Goal: Information Seeking & Learning: Learn about a topic

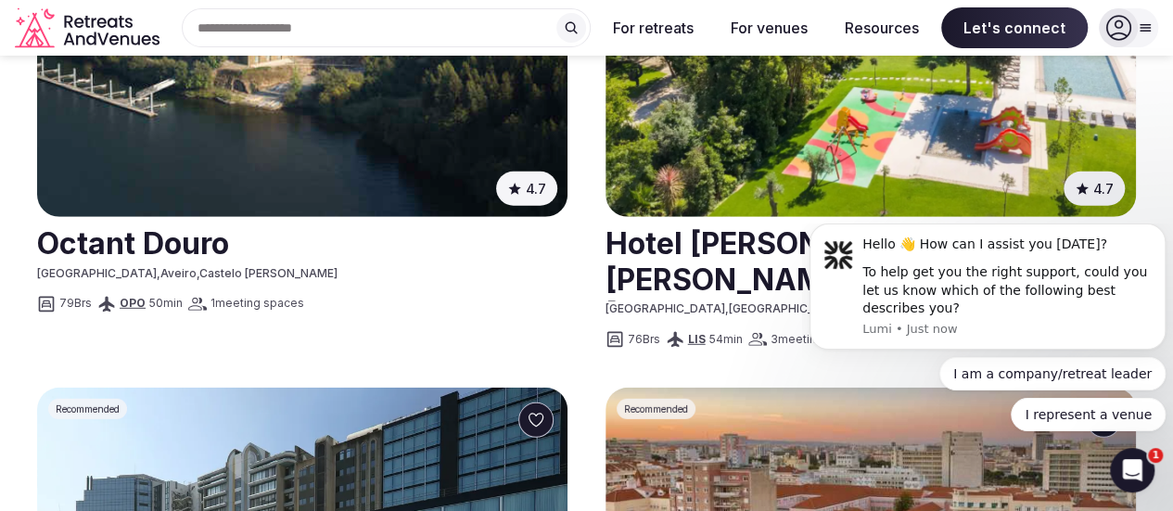
scroll to position [2303, 0]
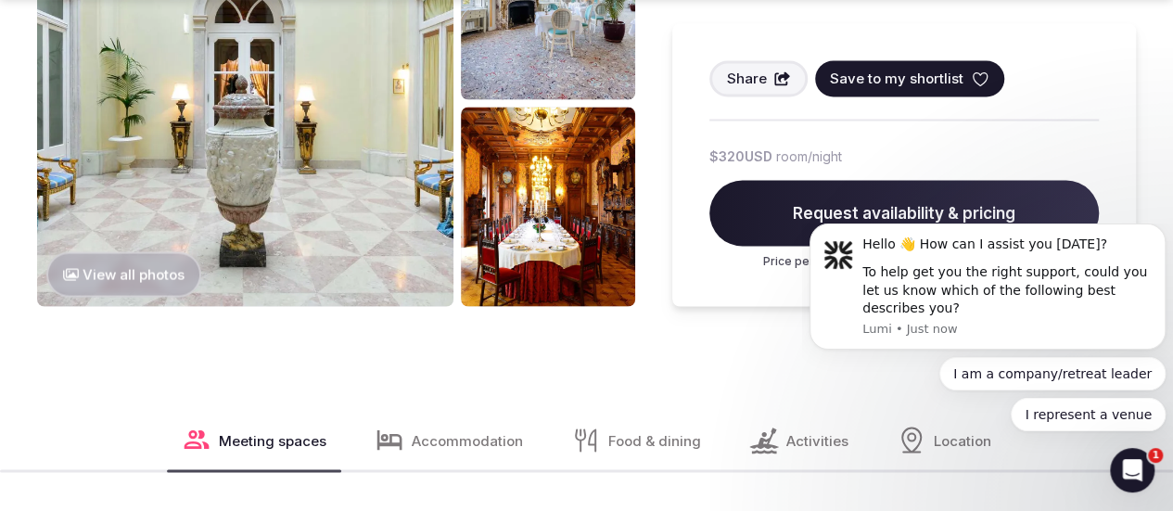
scroll to position [1747, 0]
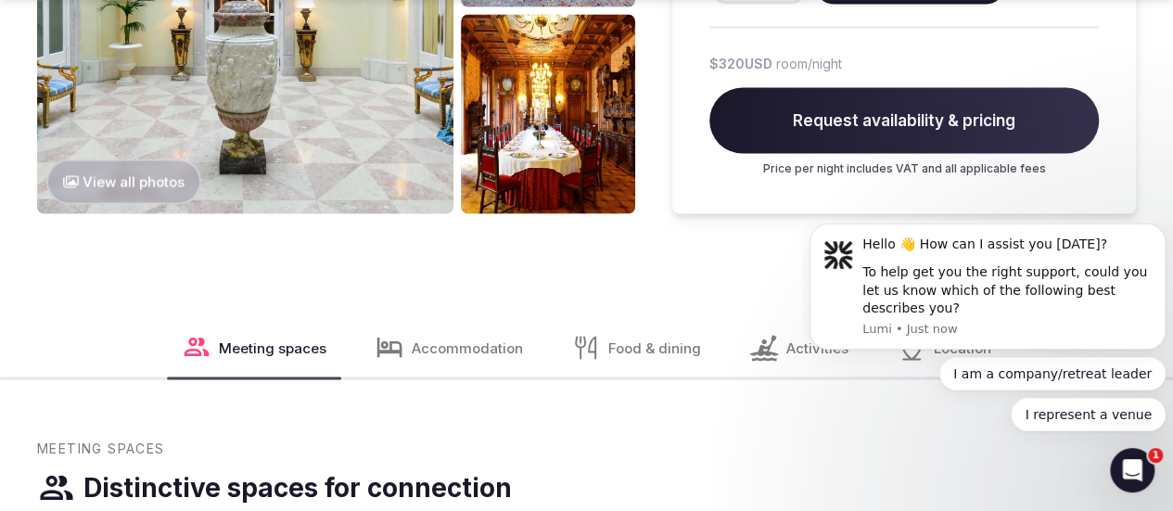
click at [165, 159] on button "View all photos" at bounding box center [123, 181] width 155 height 45
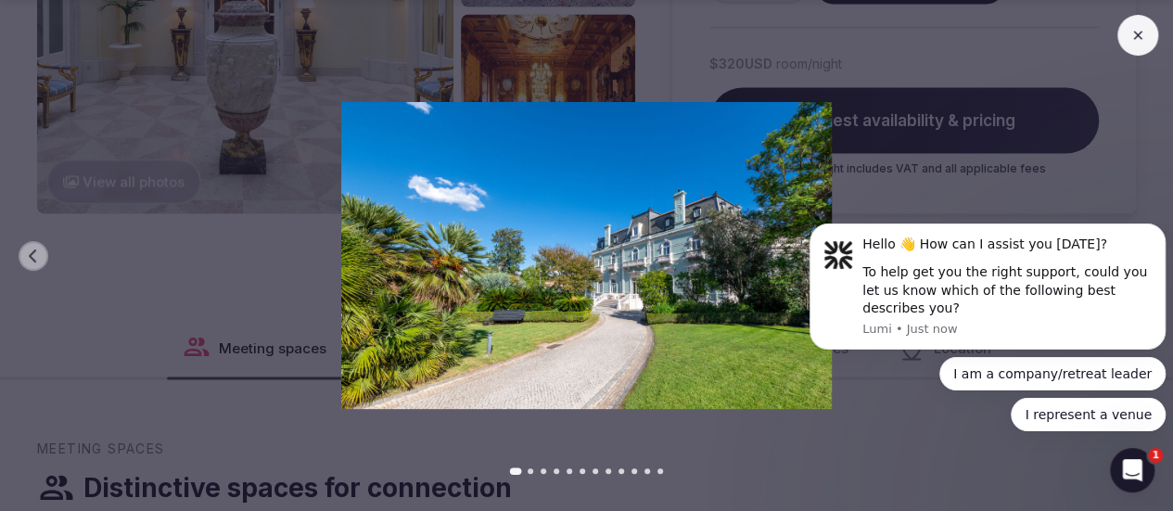
click at [1133, 255] on body "Hello 👋 How can I assist you [DATE]? To help get you the right support, could y…" at bounding box center [988, 342] width 356 height 223
click at [1125, 260] on body "Hello 👋 How can I assist you [DATE]? To help get you the right support, could y…" at bounding box center [988, 342] width 356 height 223
click at [1150, 35] on button at bounding box center [1138, 35] width 41 height 41
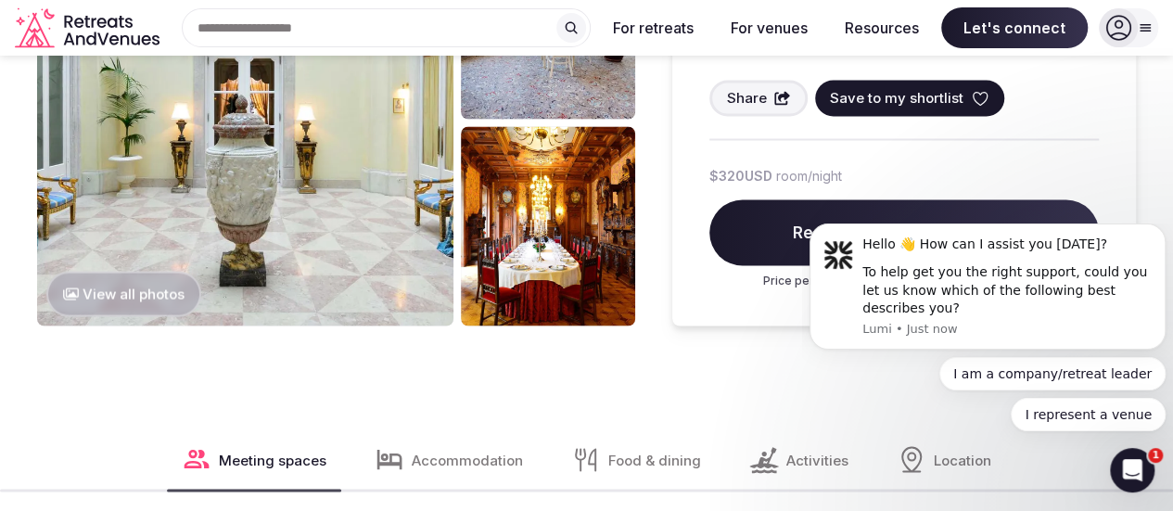
scroll to position [1468, 0]
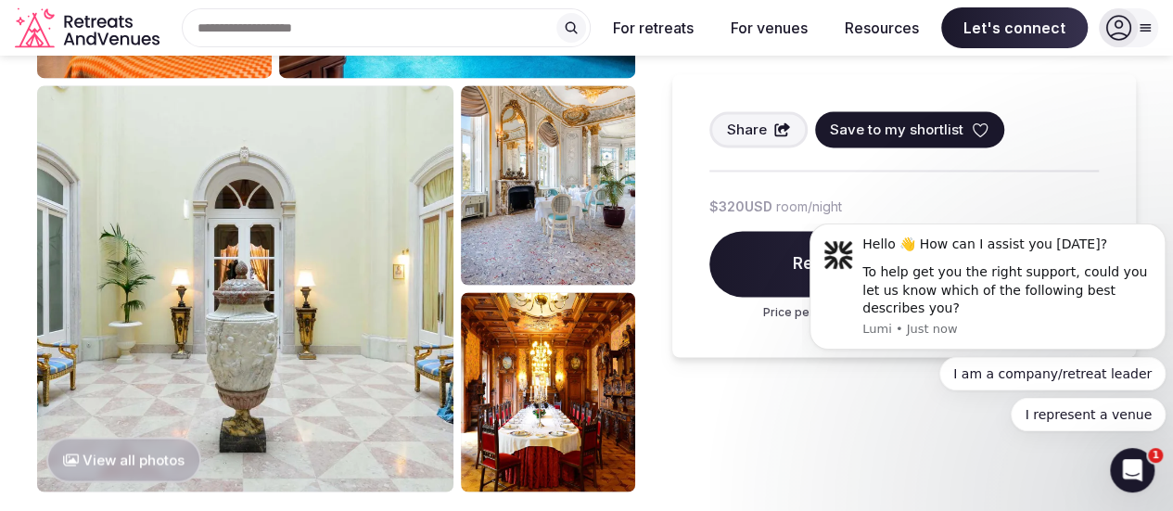
click at [175, 437] on button "View all photos" at bounding box center [123, 459] width 155 height 45
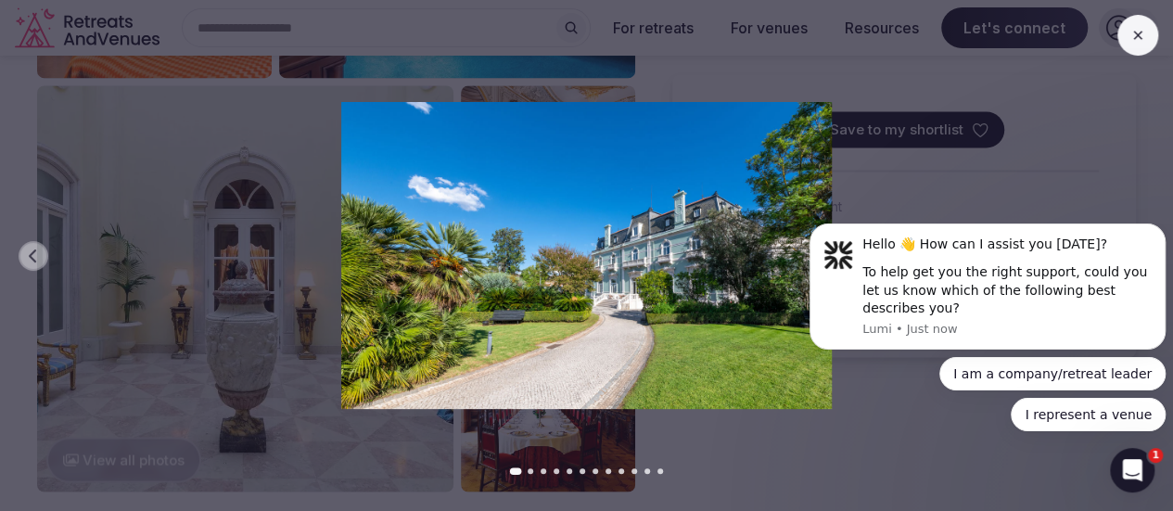
click at [1067, 471] on div at bounding box center [586, 471] width 1173 height 6
click at [1143, 470] on icon "Open Intercom Messenger" at bounding box center [1133, 470] width 31 height 31
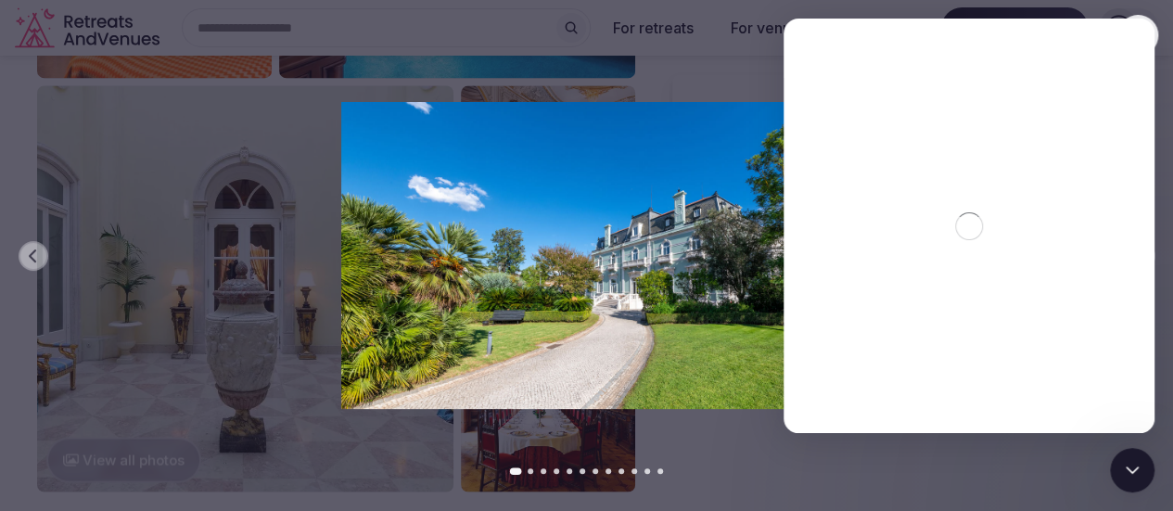
scroll to position [0, 0]
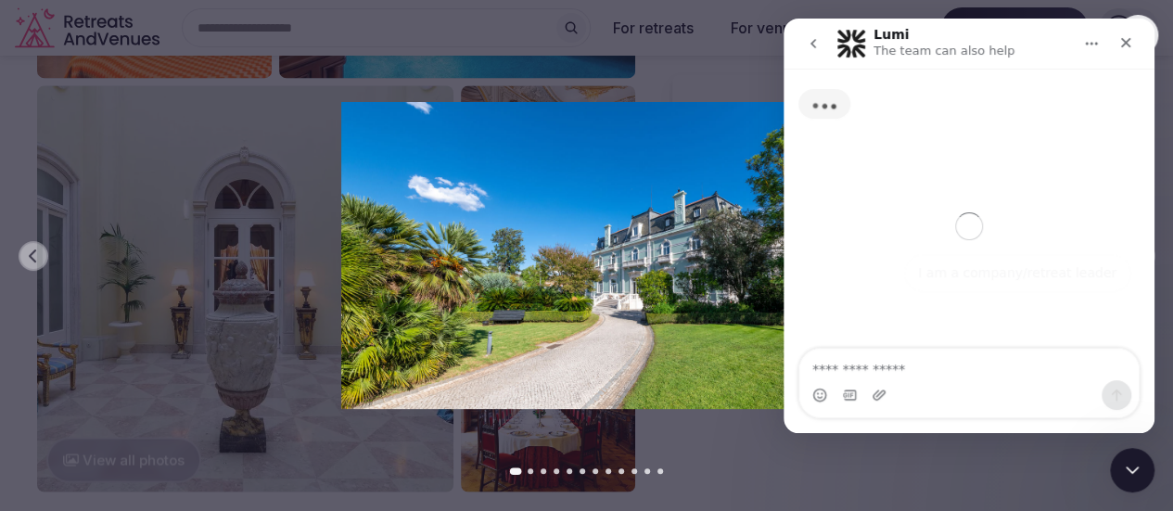
click at [1138, 477] on icon "Close Intercom Messenger" at bounding box center [1132, 470] width 22 height 22
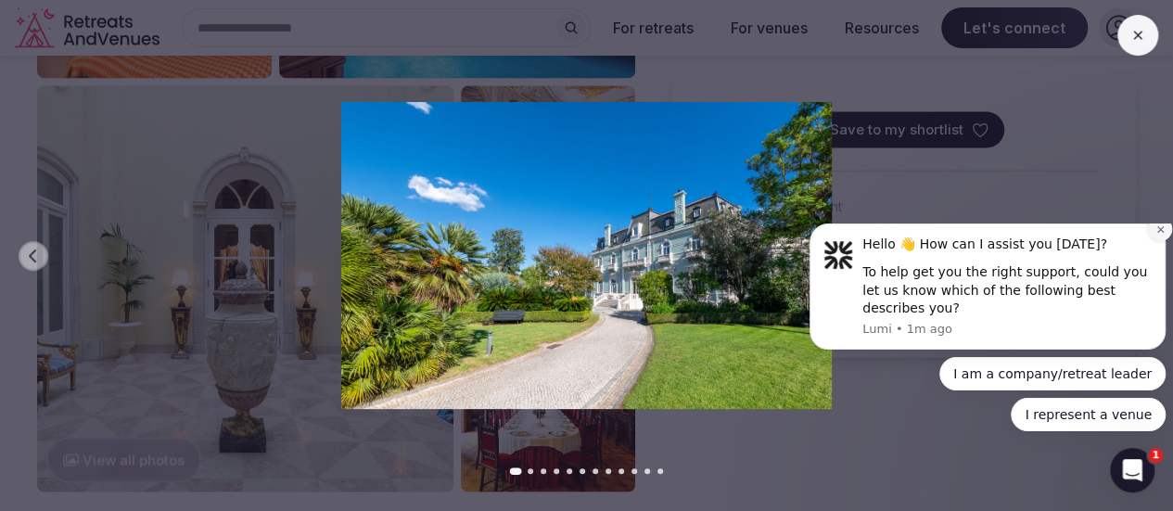
click at [1160, 235] on icon "Dismiss notification" at bounding box center [1161, 229] width 10 height 10
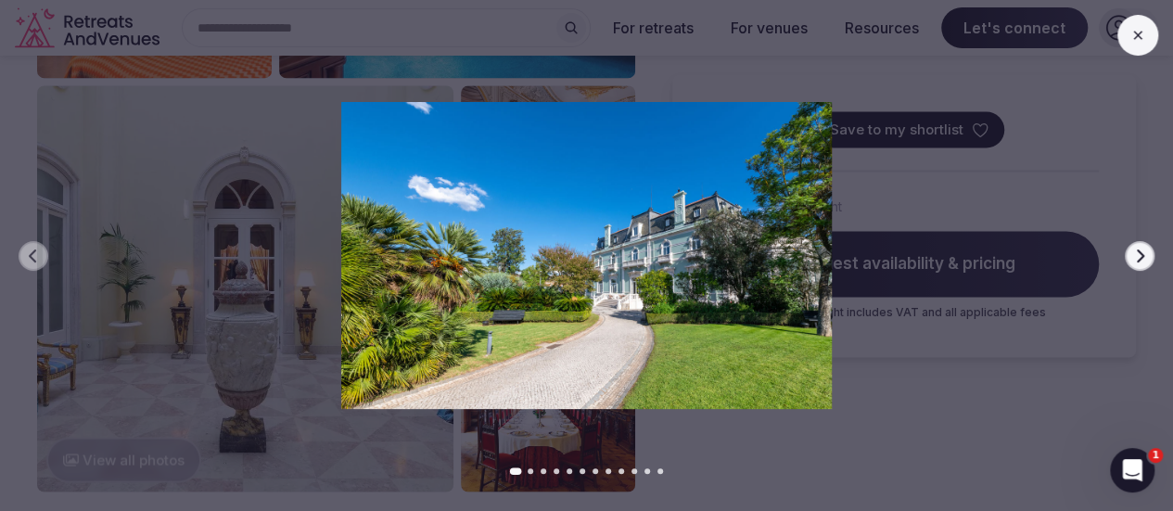
click at [1139, 250] on icon "button" at bounding box center [1140, 256] width 15 height 15
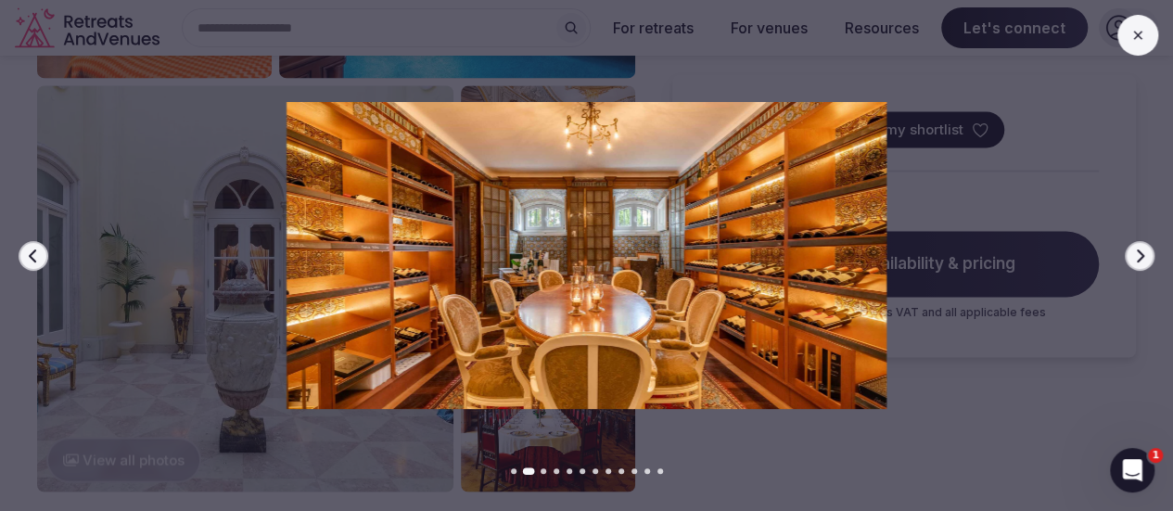
click at [1139, 261] on icon "button" at bounding box center [1140, 255] width 7 height 13
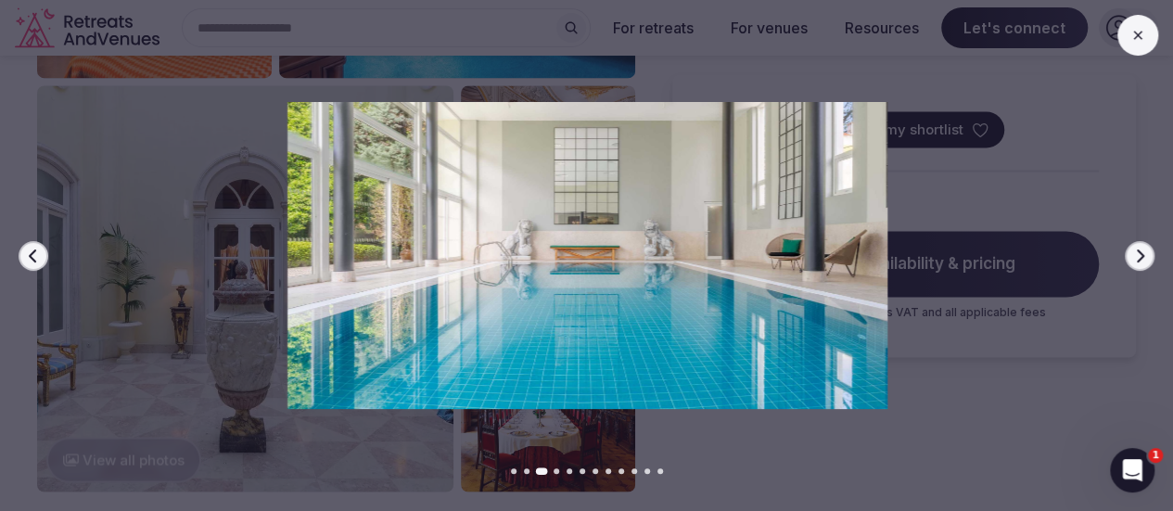
click at [1139, 261] on icon "button" at bounding box center [1140, 255] width 7 height 13
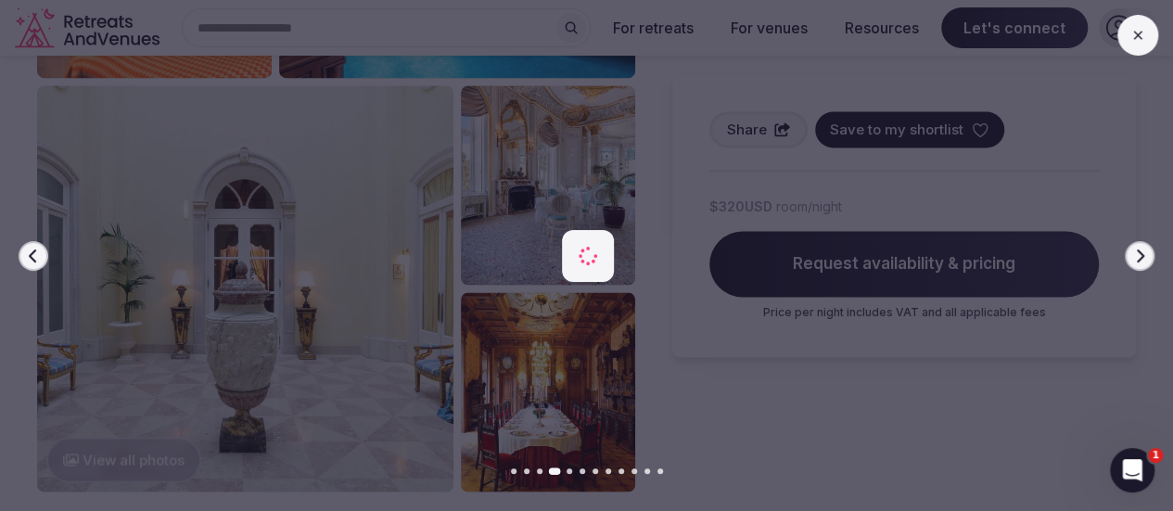
click at [1139, 261] on icon "button" at bounding box center [1140, 255] width 7 height 13
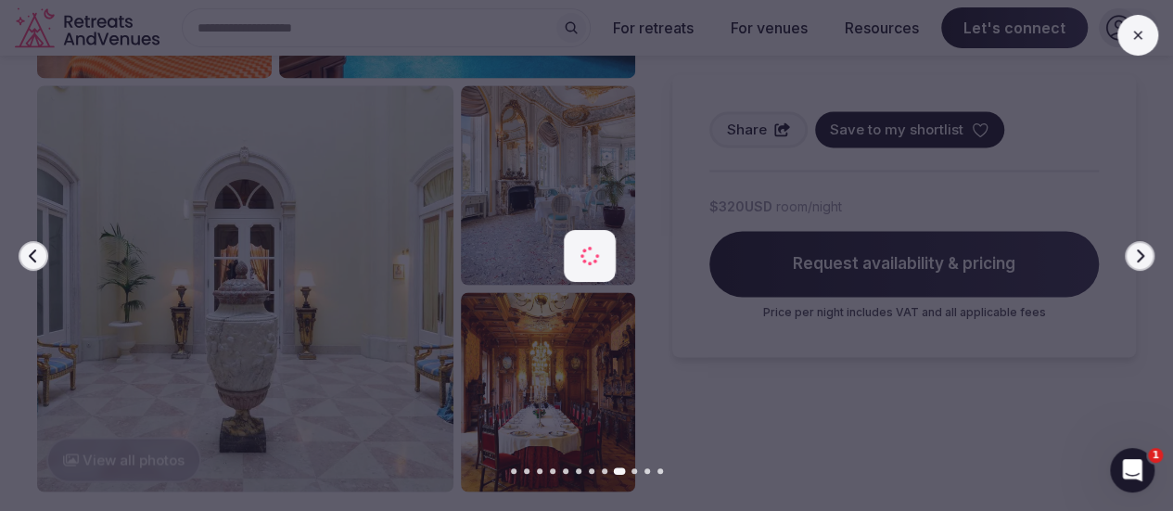
click at [1139, 261] on icon "button" at bounding box center [1140, 255] width 7 height 13
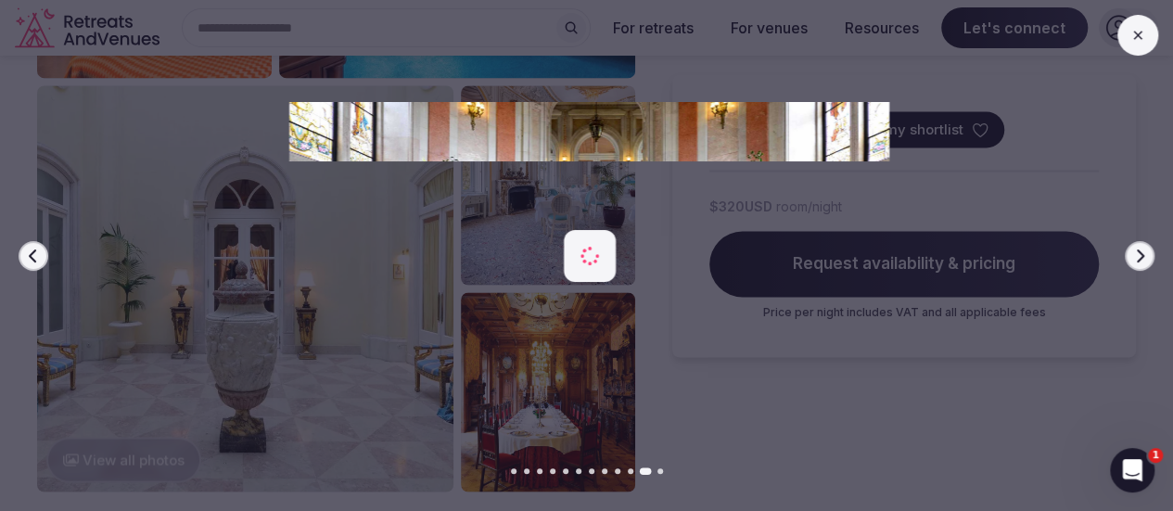
click at [1139, 261] on icon "button" at bounding box center [1140, 255] width 7 height 13
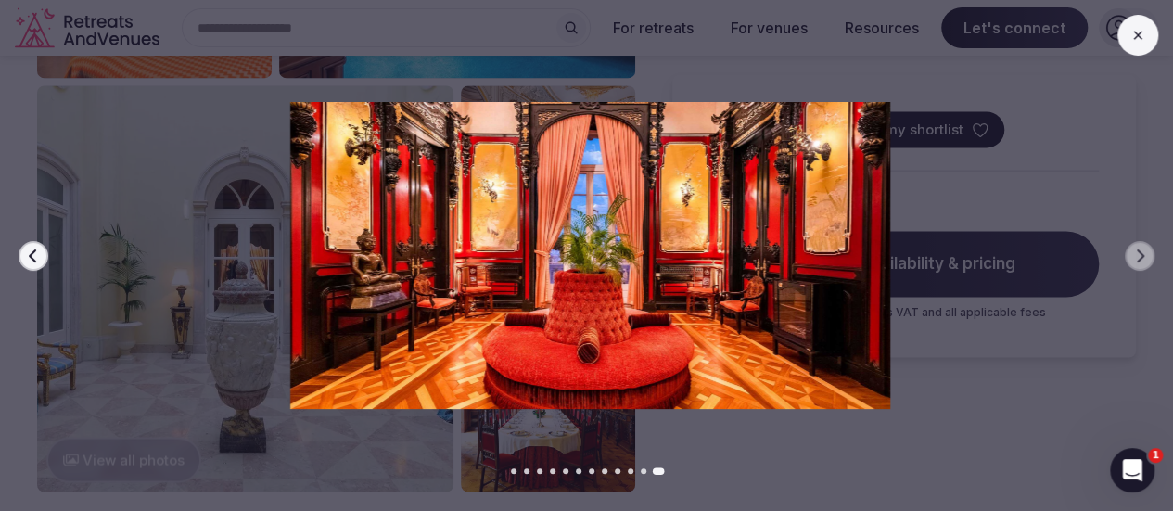
click at [1123, 32] on button at bounding box center [1138, 35] width 41 height 41
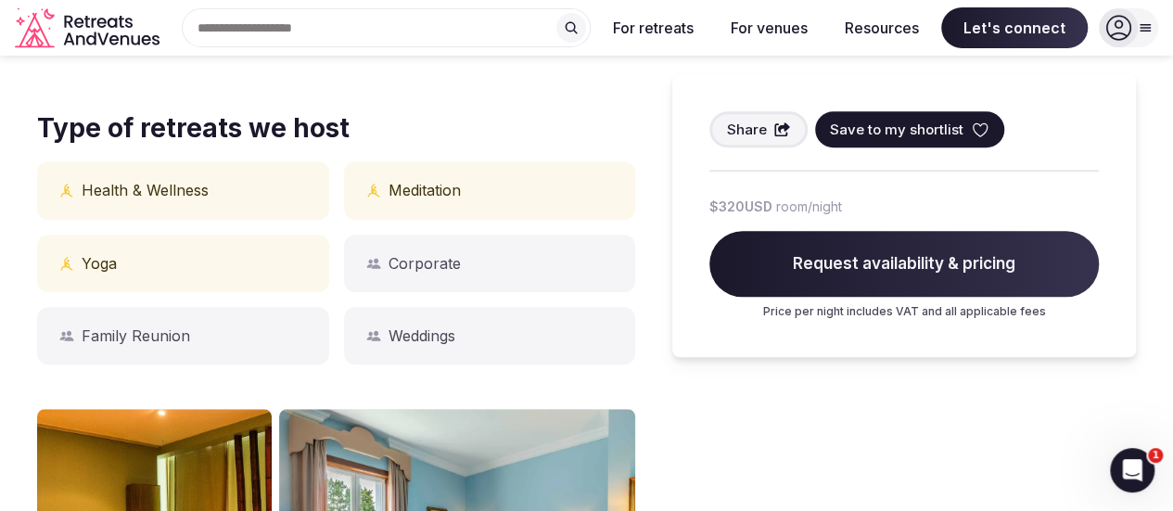
scroll to position [726, 0]
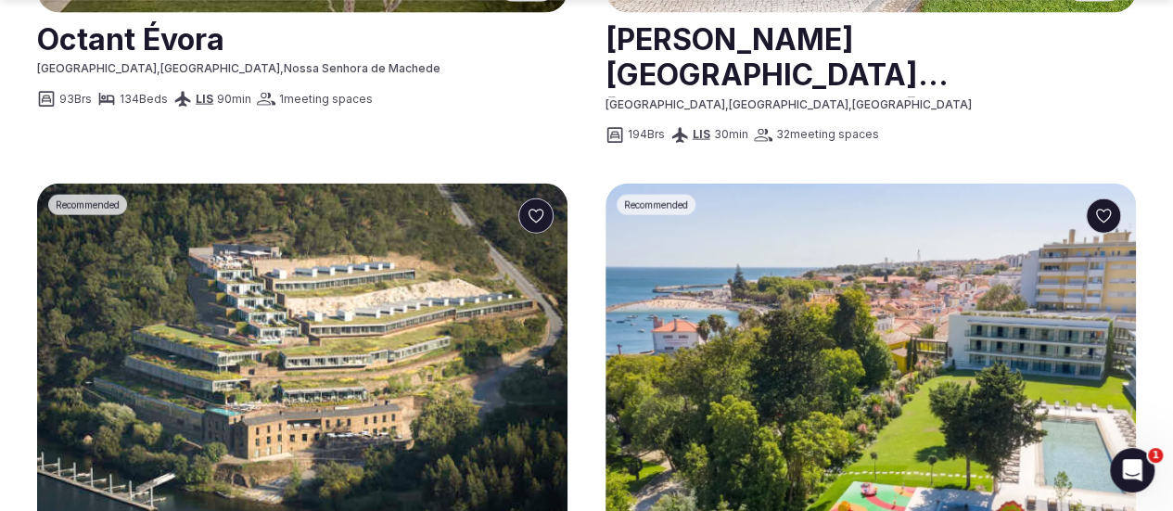
scroll to position [2210, 0]
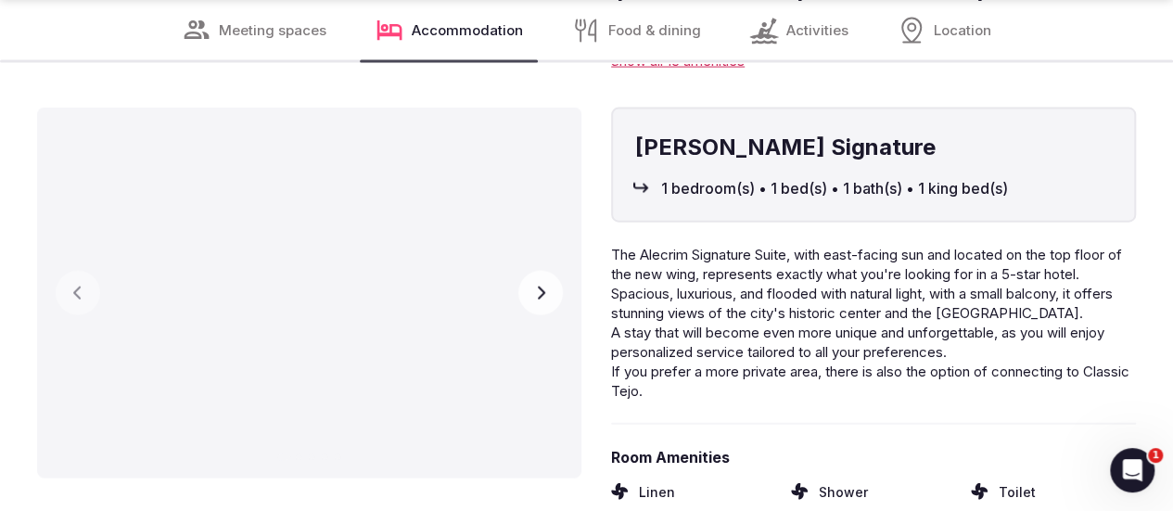
scroll to position [5549, 0]
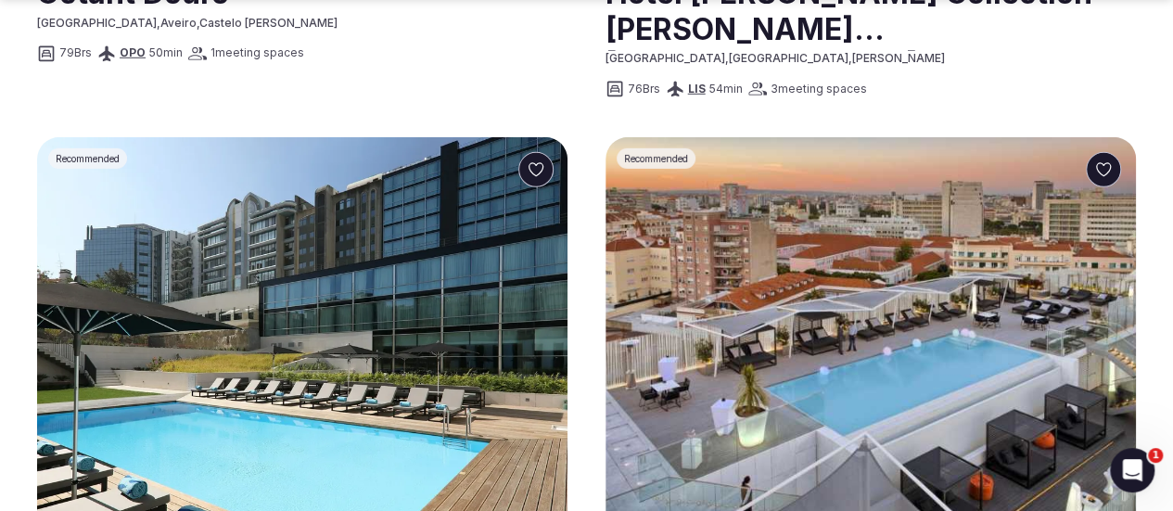
scroll to position [2860, 0]
